Goal: Navigation & Orientation: Understand site structure

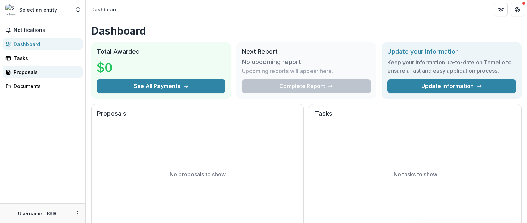
click at [36, 72] on div "Proposals" at bounding box center [46, 72] width 64 height 7
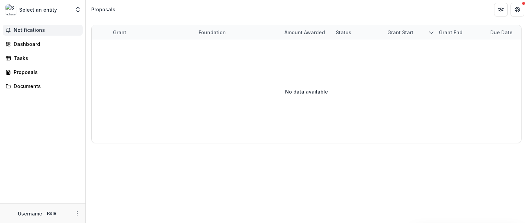
click at [33, 30] on span "Notifications" at bounding box center [47, 30] width 66 height 6
click at [25, 43] on div "Dashboard" at bounding box center [46, 44] width 64 height 7
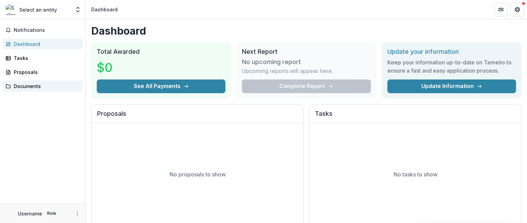
click at [33, 83] on div "Documents" at bounding box center [46, 86] width 64 height 7
